Goal: Find contact information: Find contact information

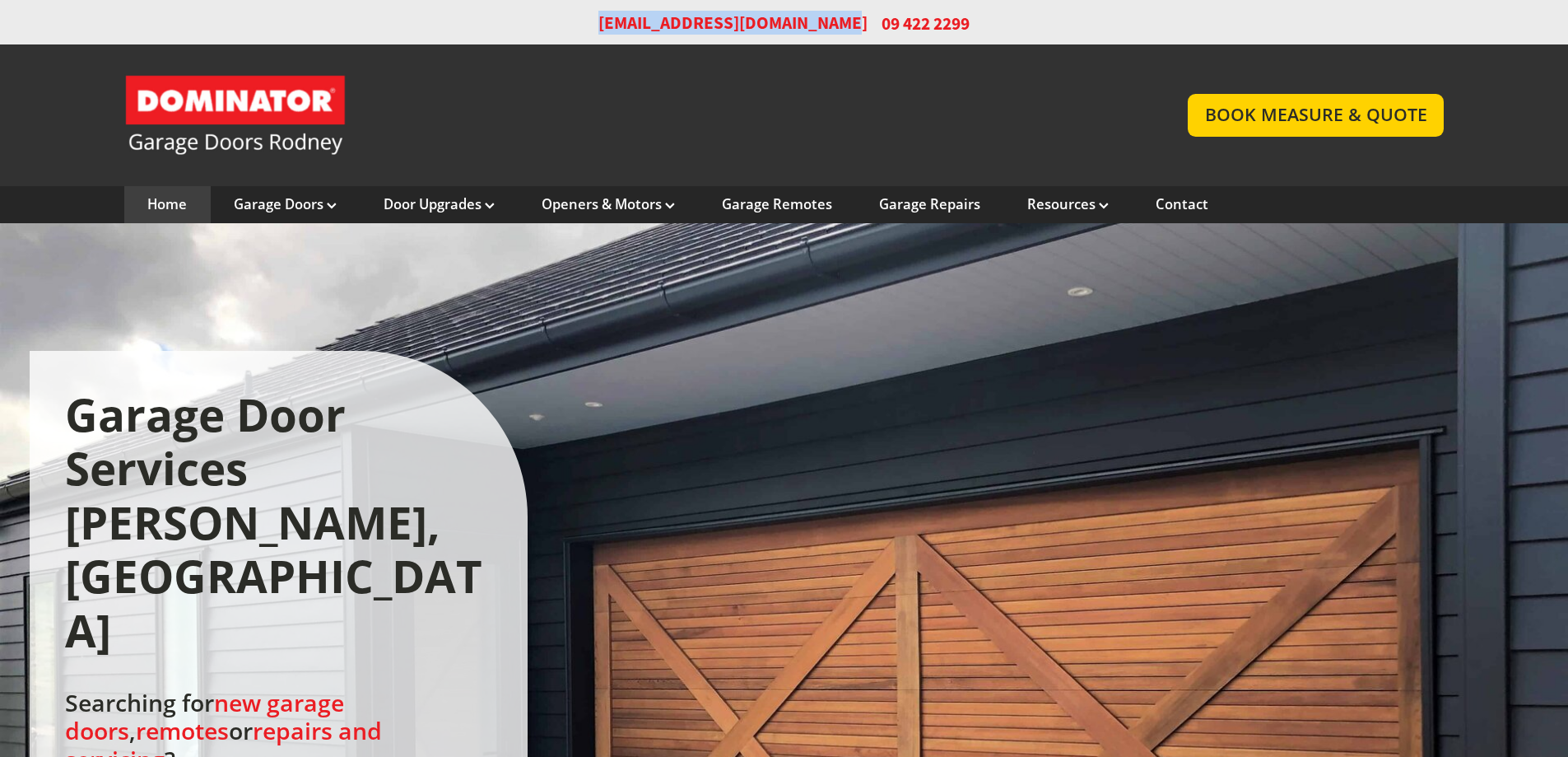
drag, startPoint x: 853, startPoint y: 24, endPoint x: 602, endPoint y: 43, distance: 251.7
click at [602, 43] on div "[EMAIL_ADDRESS][DOMAIN_NAME] 09 422 2299" at bounding box center [784, 22] width 1568 height 44
copy link "[EMAIL_ADDRESS][DOMAIN_NAME]"
drag, startPoint x: 940, startPoint y: 28, endPoint x: 890, endPoint y: 32, distance: 50.2
click at [890, 32] on span "09 422 2299" at bounding box center [926, 24] width 88 height 24
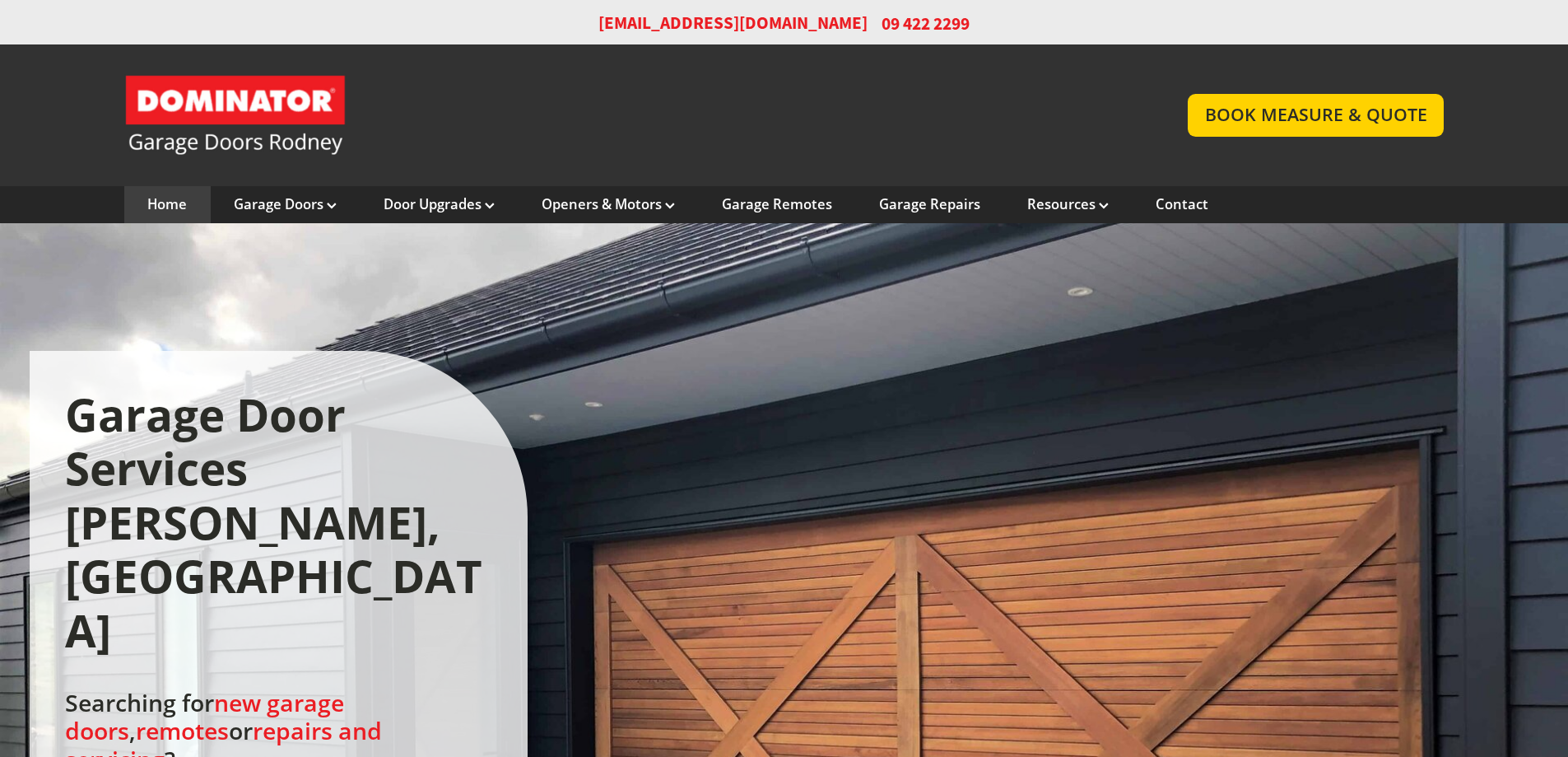
click at [965, 32] on div "[EMAIL_ADDRESS][DOMAIN_NAME] 09 422 2299" at bounding box center [784, 22] width 1568 height 44
click at [338, 15] on div "[EMAIL_ADDRESS][DOMAIN_NAME] 09 422 2299" at bounding box center [784, 23] width 1320 height 20
